Goal: Transaction & Acquisition: Book appointment/travel/reservation

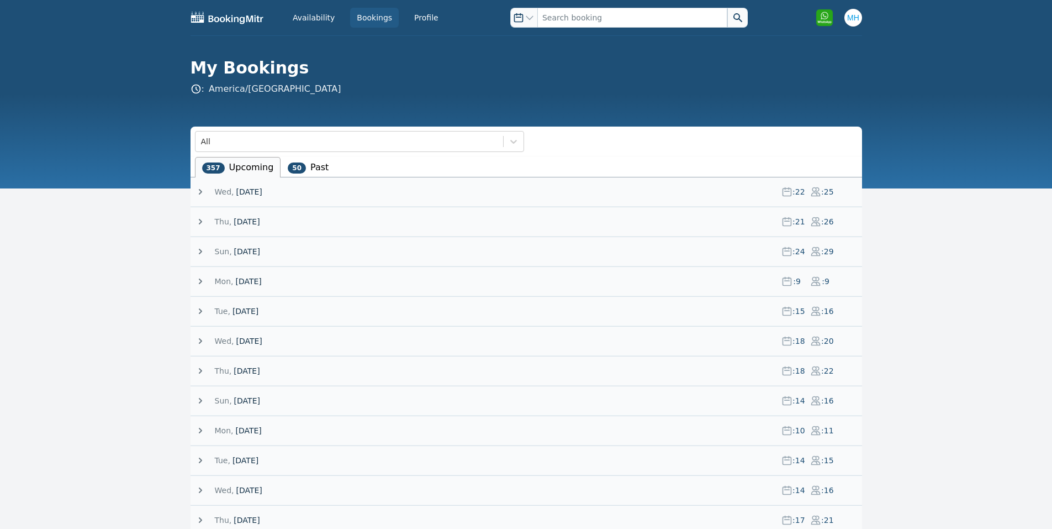
click at [261, 192] on span "[DATE]" at bounding box center [249, 191] width 26 height 11
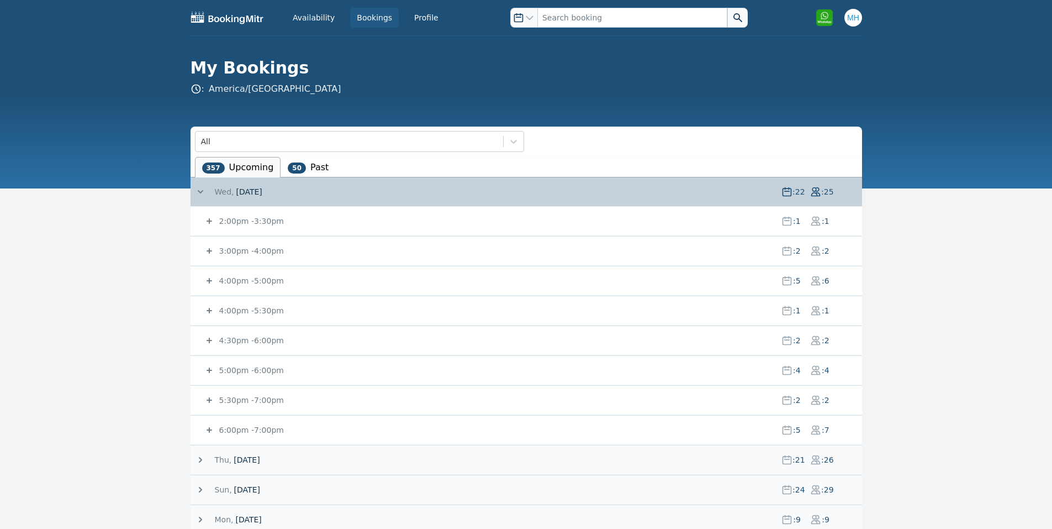
click at [250, 247] on small "3:00pm - 4:00pm" at bounding box center [250, 250] width 67 height 9
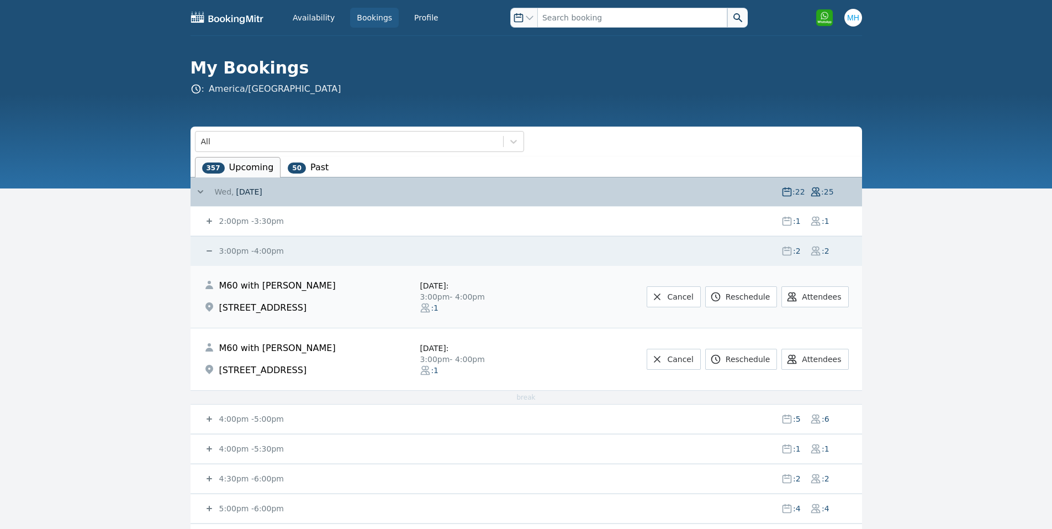
click at [250, 247] on small "3:00pm - 4:00pm" at bounding box center [250, 250] width 67 height 9
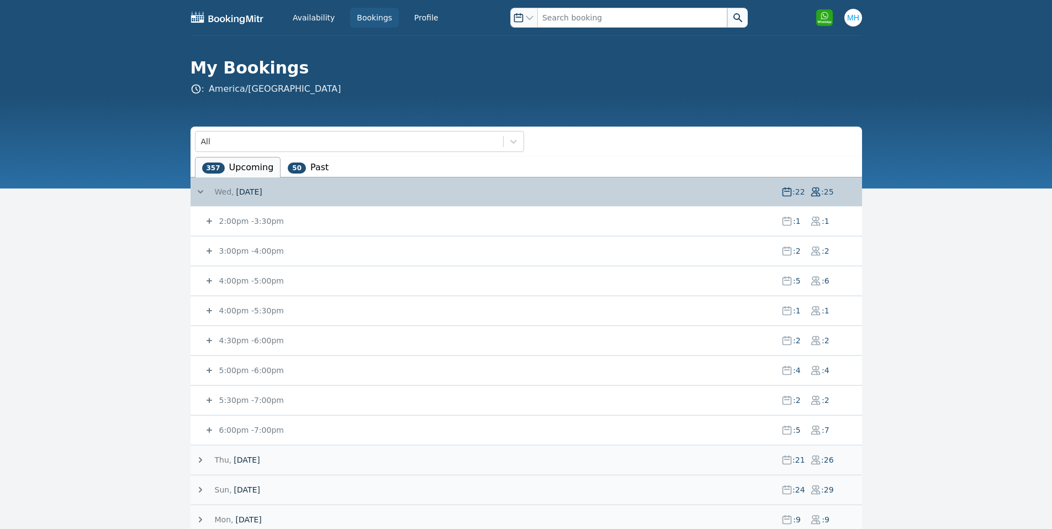
drag, startPoint x: 251, startPoint y: 280, endPoint x: 229, endPoint y: 289, distance: 24.0
click at [245, 283] on small "4:00pm - 5:00pm" at bounding box center [250, 280] width 67 height 9
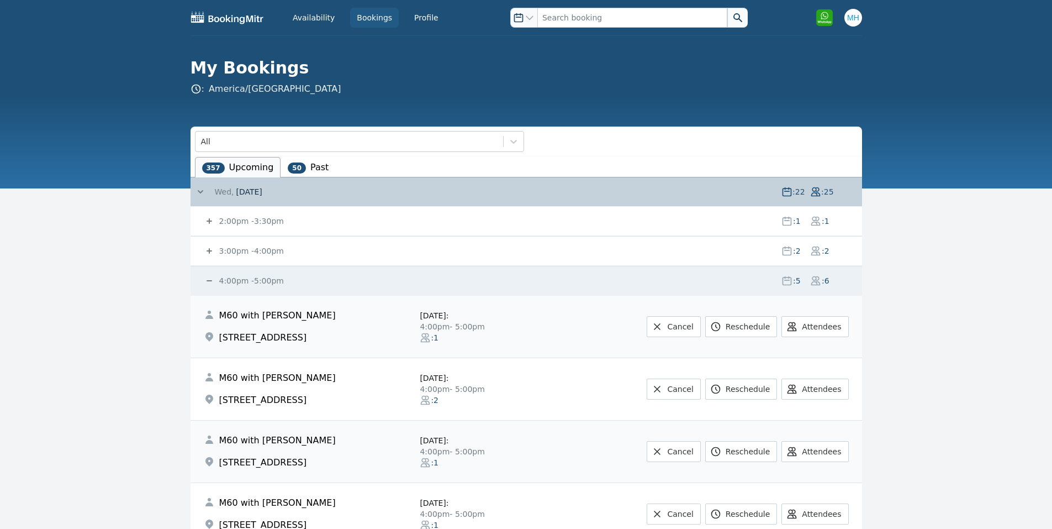
scroll to position [221, 0]
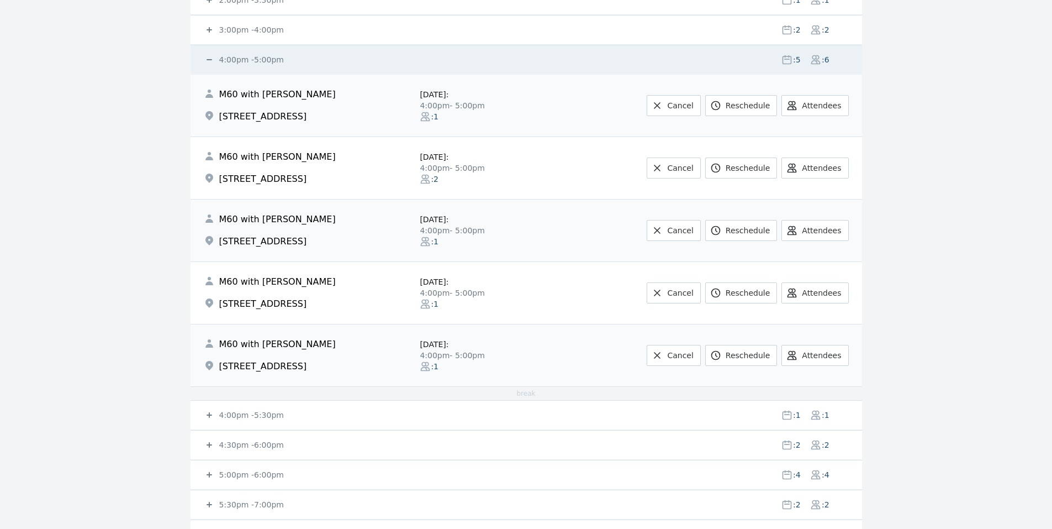
click at [246, 412] on small "4:00pm - 5:30pm" at bounding box center [250, 414] width 67 height 9
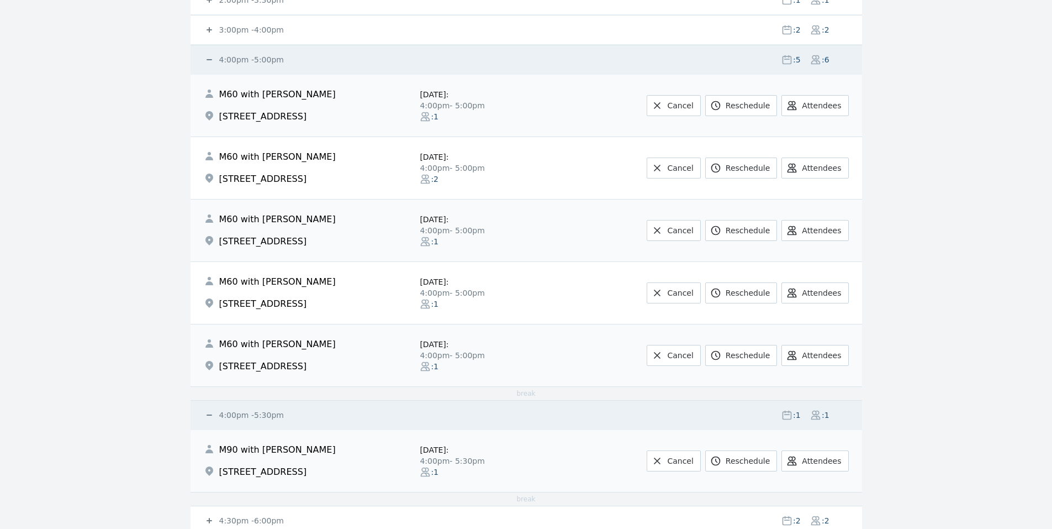
scroll to position [442, 0]
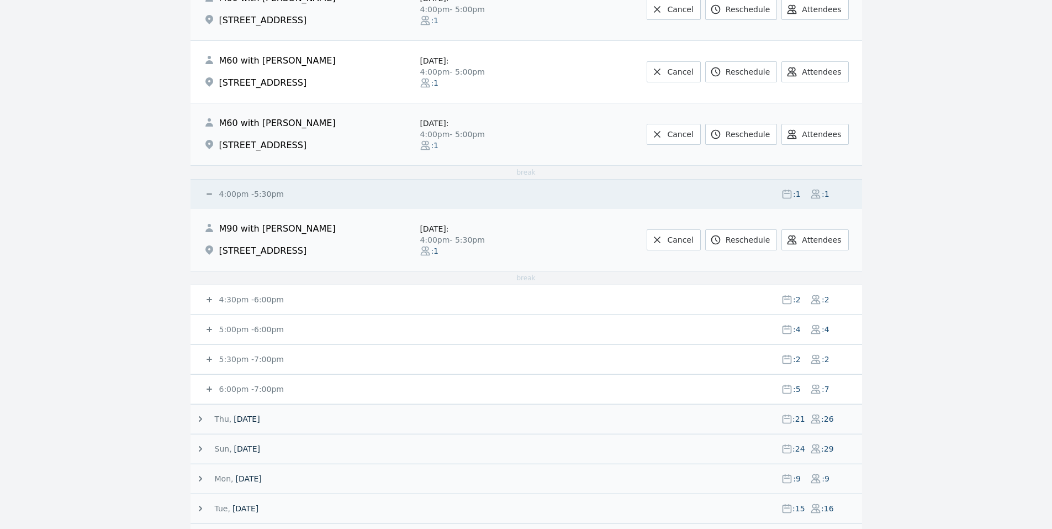
drag, startPoint x: 220, startPoint y: 302, endPoint x: 226, endPoint y: 264, distance: 38.6
click at [221, 300] on small "4:30pm - 6:00pm" at bounding box center [250, 299] width 67 height 9
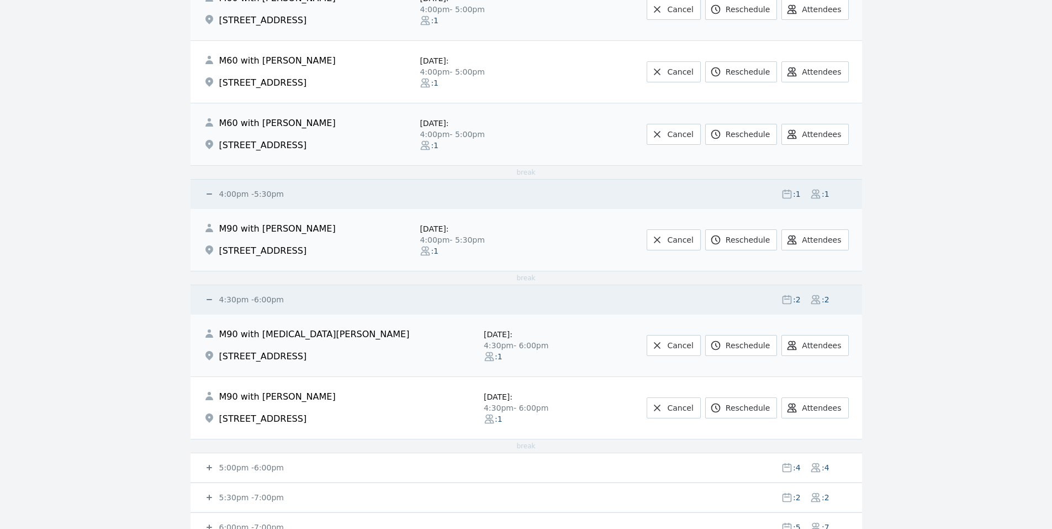
click at [241, 470] on small "5:00pm - 6:00pm" at bounding box center [250, 467] width 67 height 9
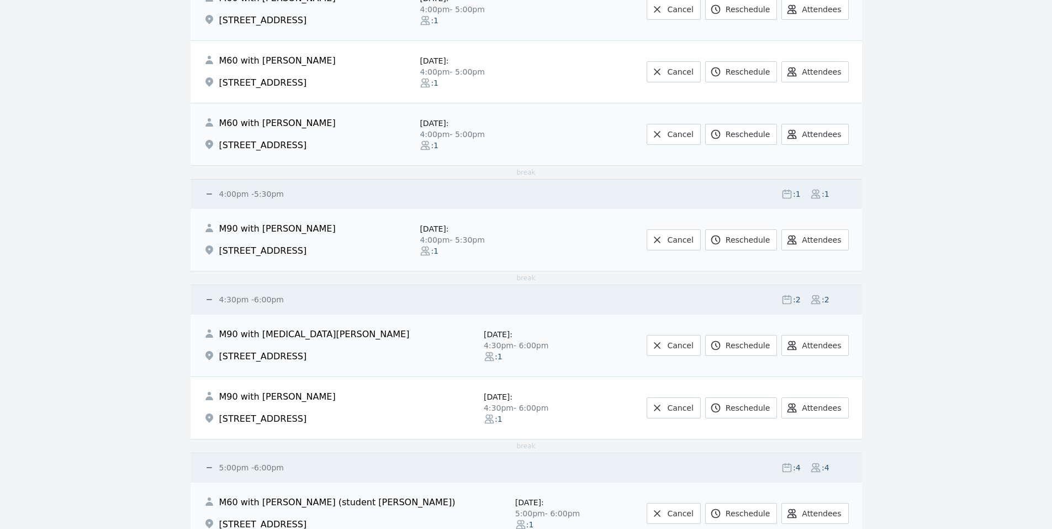
scroll to position [884, 0]
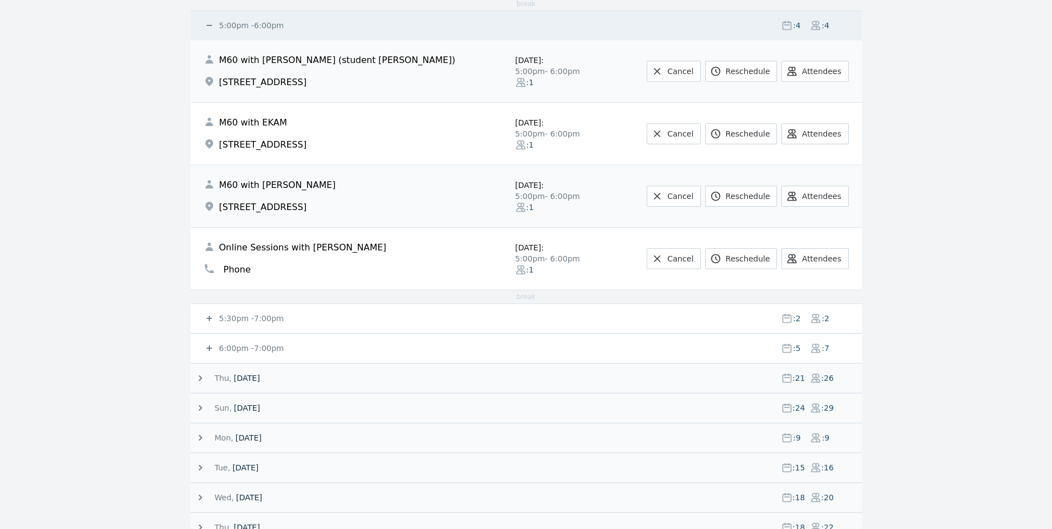
click at [273, 314] on span "5:30pm - 7:00pm" at bounding box center [495, 318] width 556 height 11
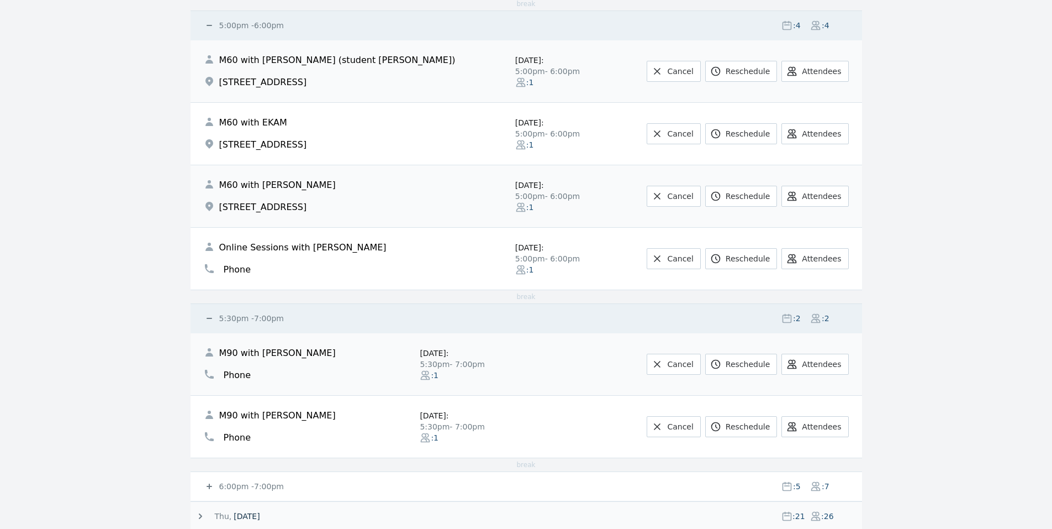
click at [238, 482] on small "6:00pm - 7:00pm" at bounding box center [250, 486] width 67 height 9
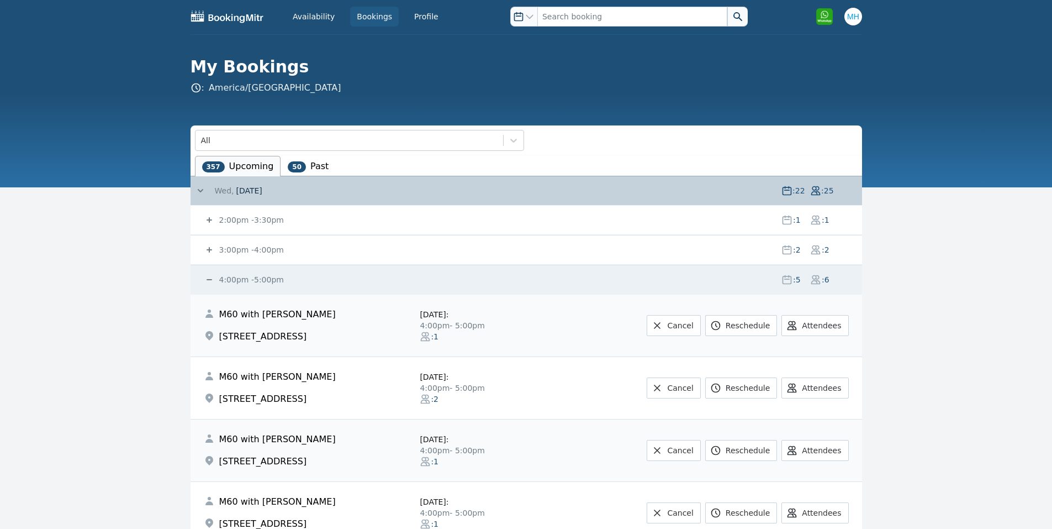
scroll to position [0, 0]
